Goal: Understand process/instructions: Learn how to perform a task or action

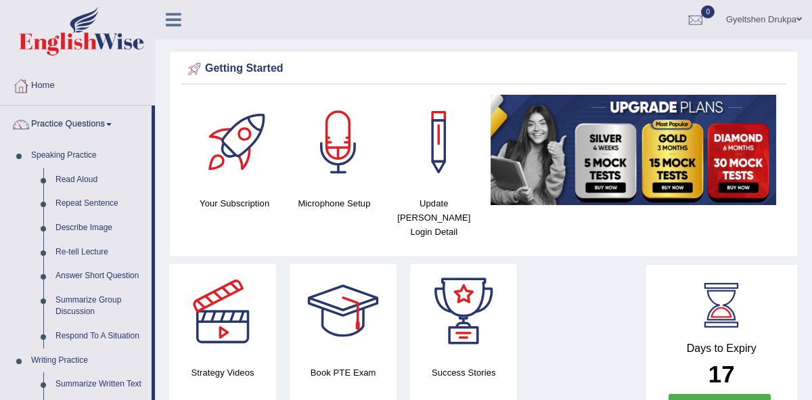
click at [325, 206] on h4 "Microphone Setup" at bounding box center [334, 203] width 86 height 14
click at [336, 147] on div at bounding box center [338, 142] width 95 height 95
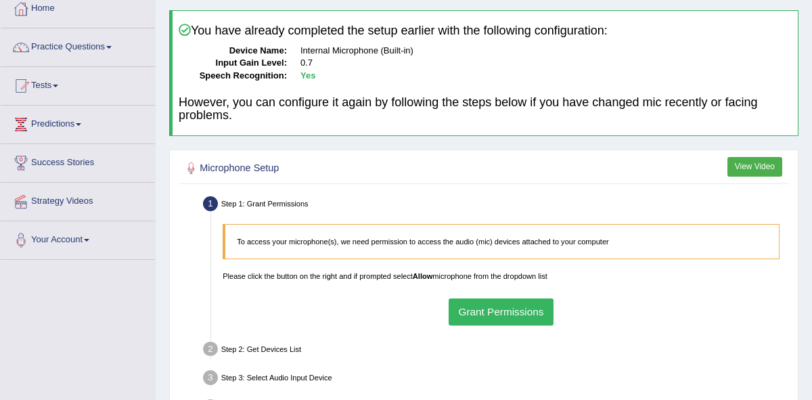
scroll to position [78, 0]
click at [468, 313] on button "Grant Permissions" at bounding box center [501, 311] width 105 height 26
